Goal: Obtain resource: Download file/media

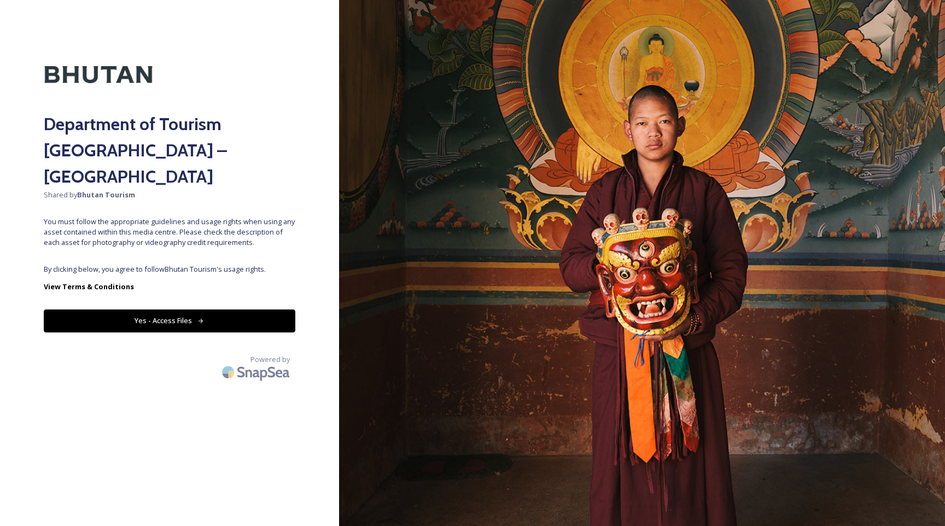
click at [197, 309] on button "Yes - Access Files" at bounding box center [170, 320] width 252 height 22
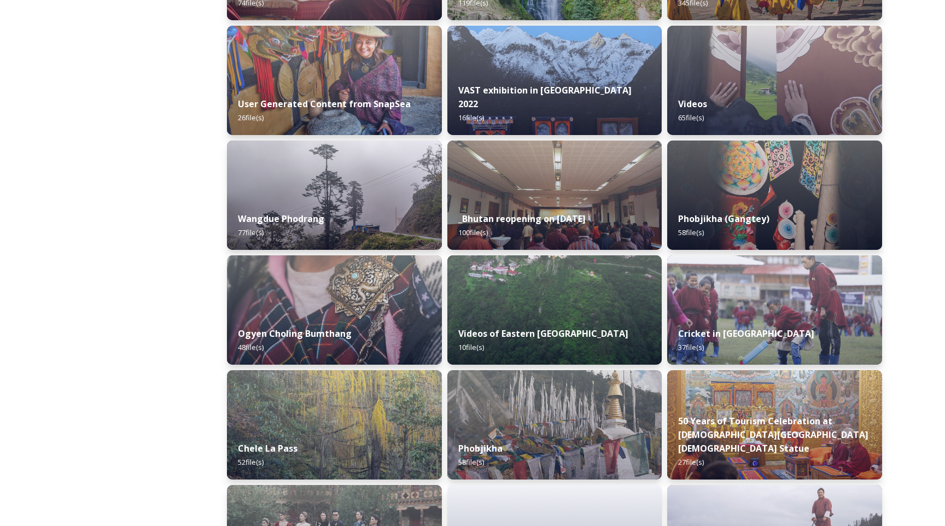
scroll to position [1721, 0]
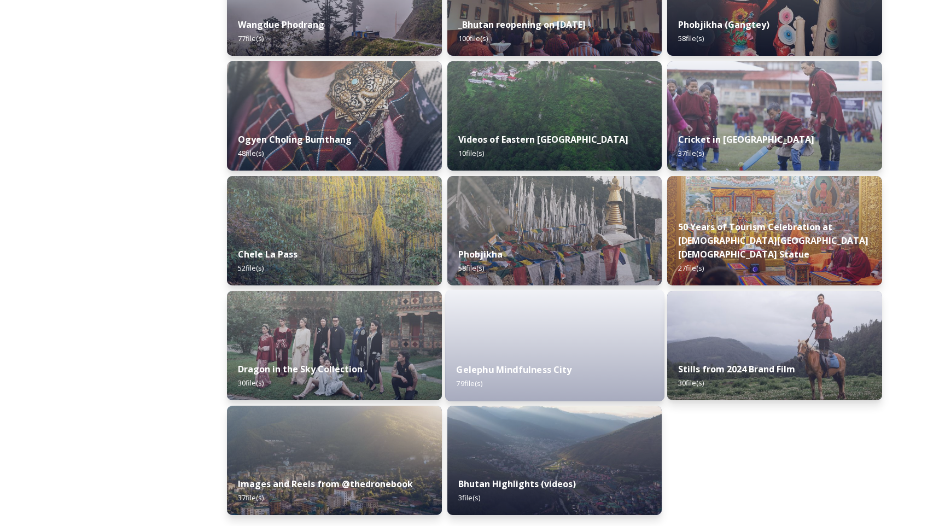
click at [593, 362] on div "Gelephu Mindfulness City 79 file(s)" at bounding box center [554, 377] width 219 height 50
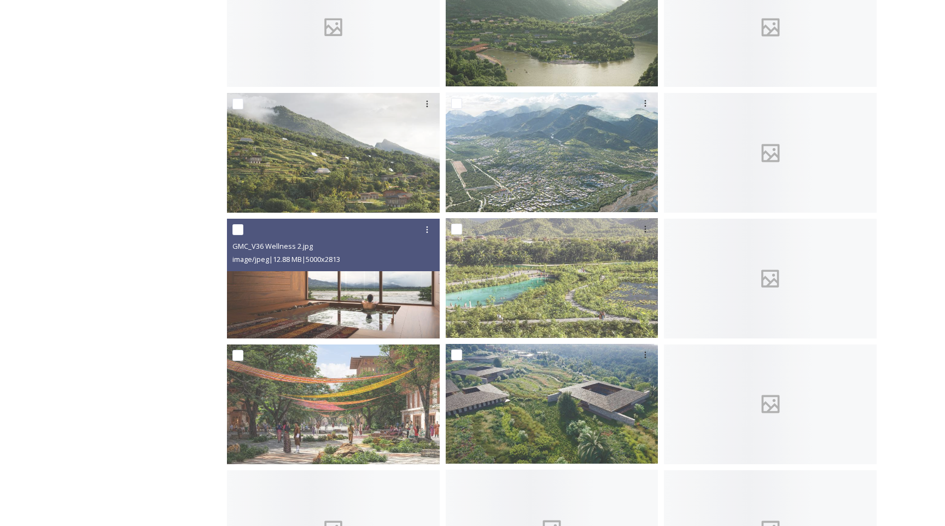
scroll to position [620, 0]
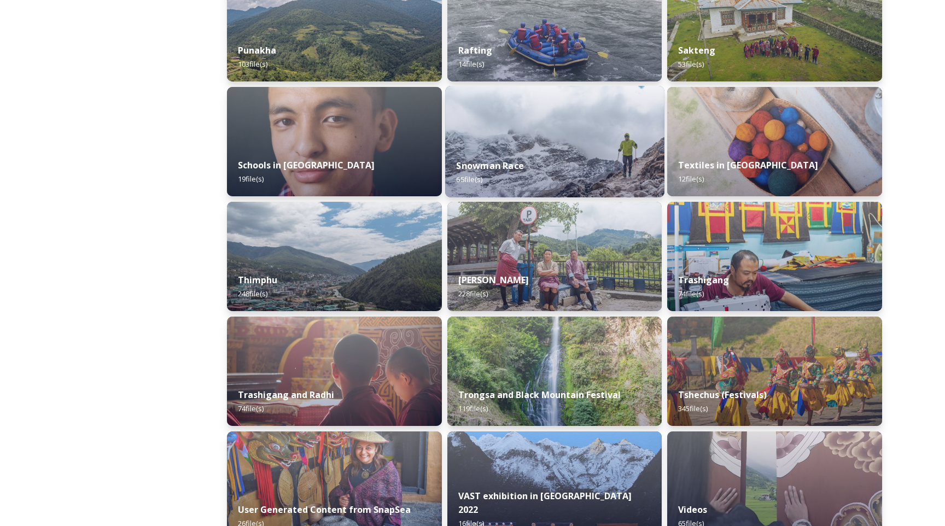
scroll to position [1124, 0]
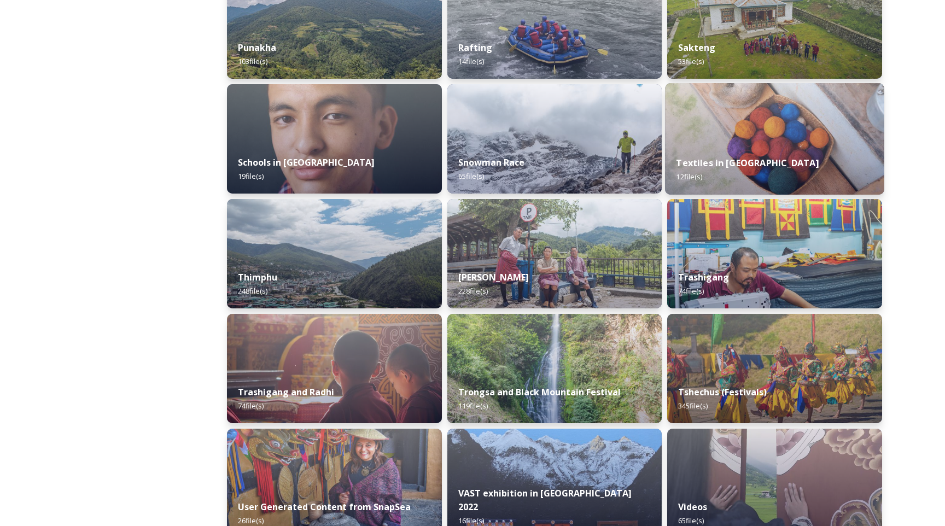
click at [752, 120] on img at bounding box center [774, 139] width 219 height 112
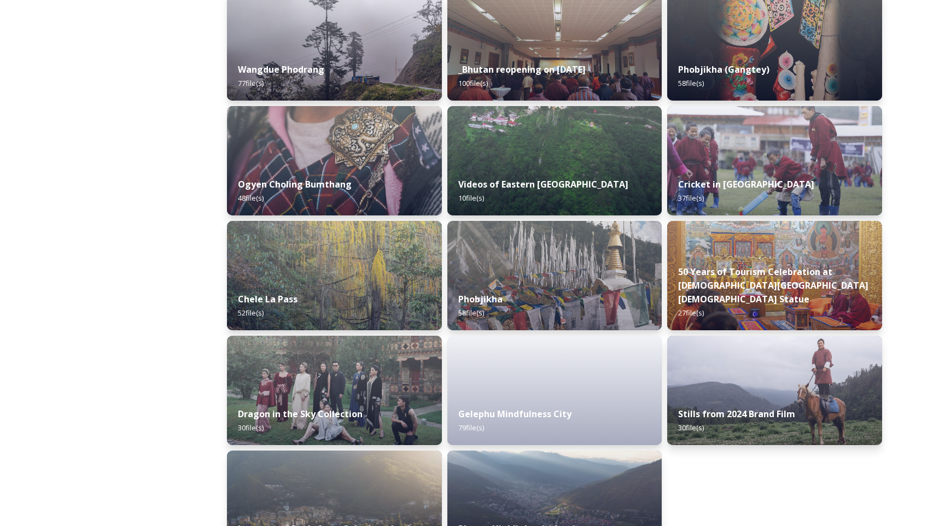
scroll to position [1721, 0]
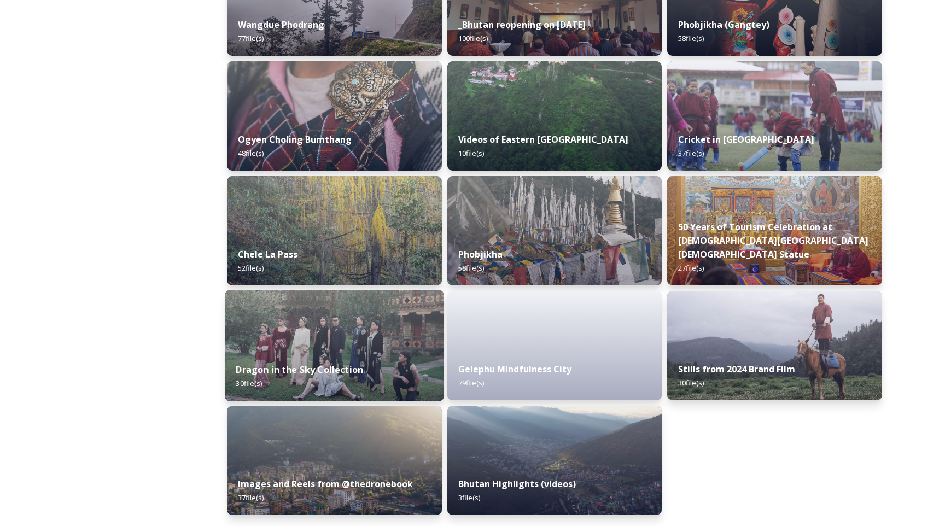
click at [321, 349] on img at bounding box center [334, 346] width 219 height 112
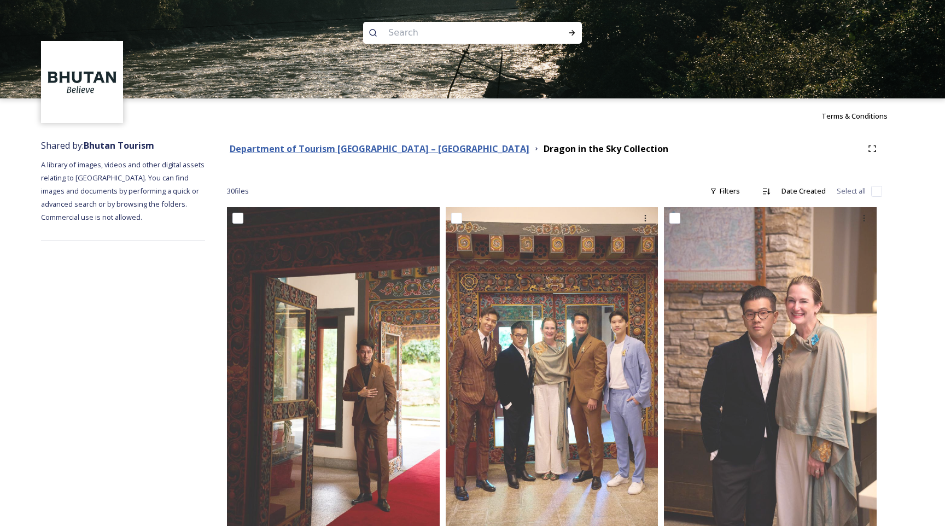
click at [354, 144] on strong "Department of Tourism [GEOGRAPHIC_DATA] – [GEOGRAPHIC_DATA]" at bounding box center [380, 149] width 300 height 12
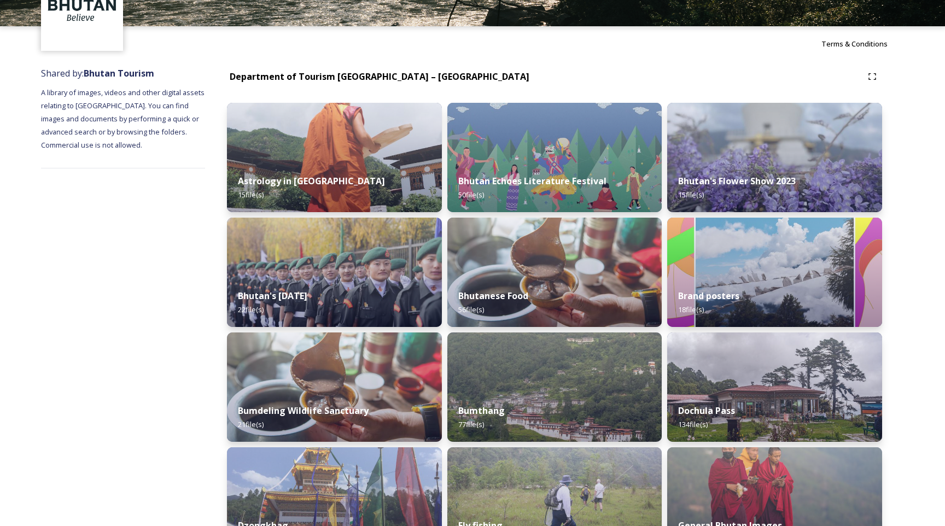
scroll to position [65, 0]
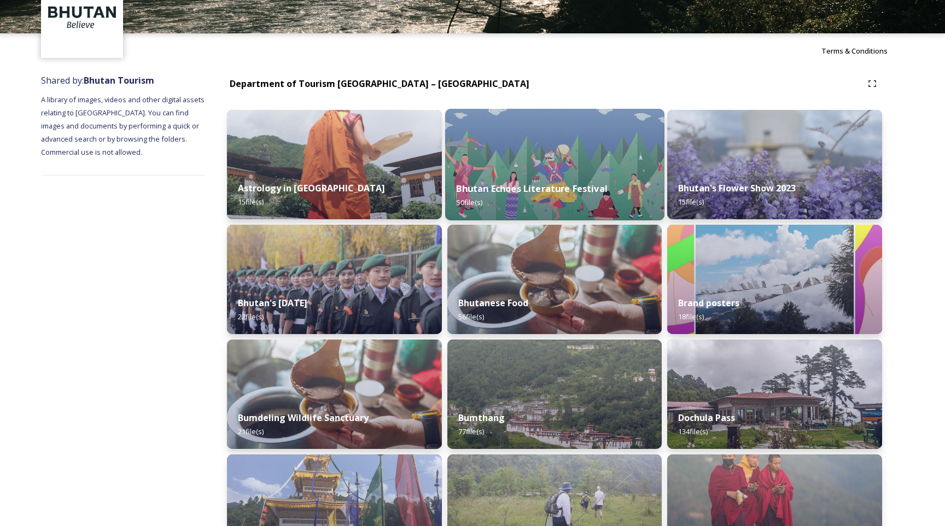
click at [561, 146] on img at bounding box center [554, 165] width 219 height 112
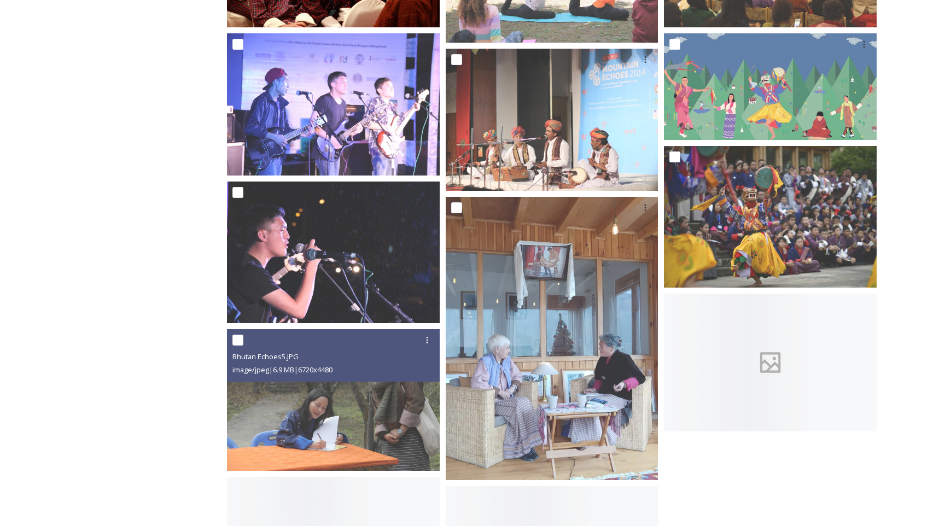
scroll to position [621, 0]
